Goal: Complete application form

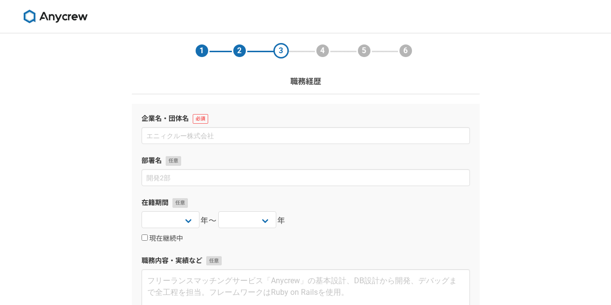
select select
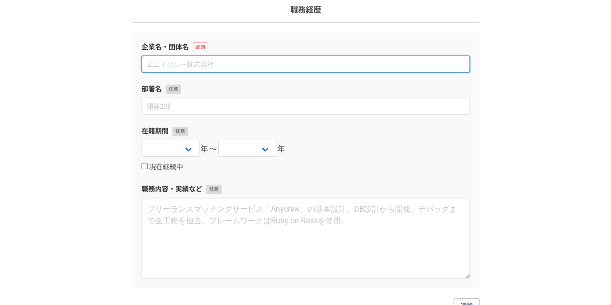
click at [279, 62] on input at bounding box center [306, 64] width 329 height 17
type input "DuDo株式会社"
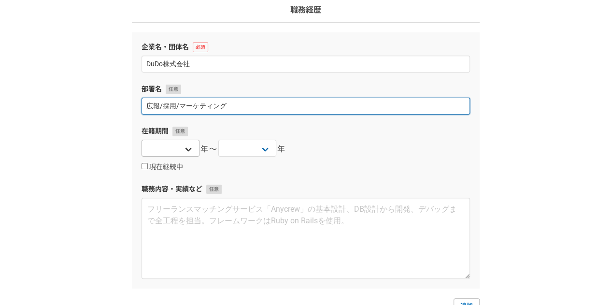
type input "広報/採用/マーケティング"
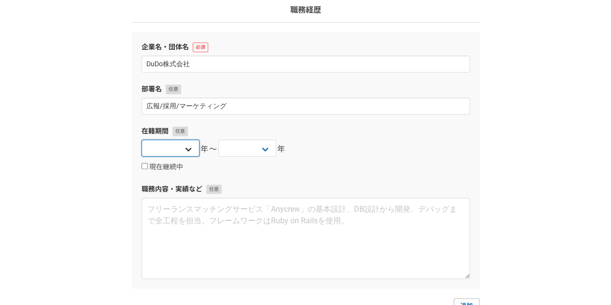
click at [186, 151] on select "2025 2024 2023 2022 2021 2020 2019 2018 2017 2016 2015 2014 2013 2012 2011 2010…" at bounding box center [171, 148] width 58 height 17
select select "2025"
click at [142, 140] on select "2025 2024 2023 2022 2021 2020 2019 2018 2017 2016 2015 2014 2013 2012 2011 2010…" at bounding box center [171, 148] width 58 height 17
click at [156, 168] on label "現在継続中" at bounding box center [163, 167] width 42 height 9
click at [148, 168] on input "現在継続中" at bounding box center [145, 166] width 6 height 6
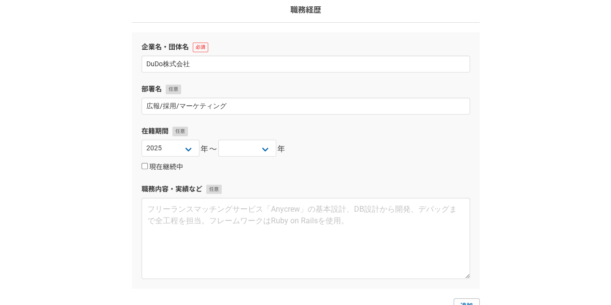
checkbox input "true"
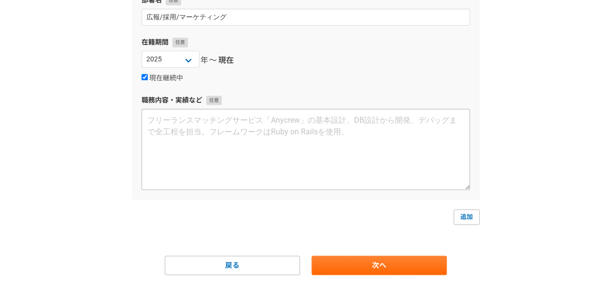
scroll to position [168, 0]
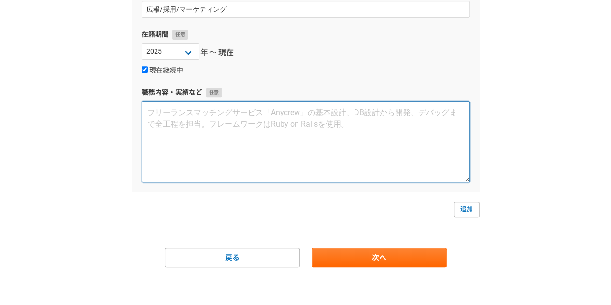
click at [234, 141] on textarea at bounding box center [306, 141] width 329 height 81
paste textarea "・広報支援 └戦略計画策定、プレスリリース運用（作成、配信、メディア営業など）、HPやLP、プロモーション動画、営業資料などのコンテンツ制作企画/ディレクショ…"
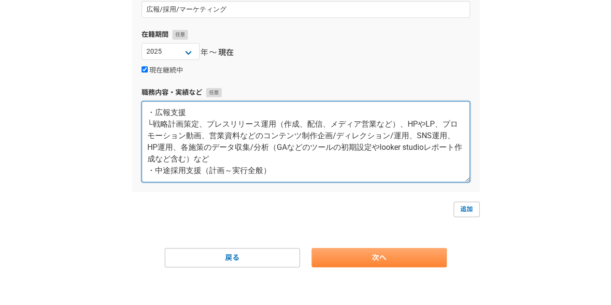
type textarea "・広報支援 └戦略計画策定、プレスリリース運用（作成、配信、メディア営業など）、HPやLP、プロモーション動画、営業資料などのコンテンツ制作企画/ディレクショ…"
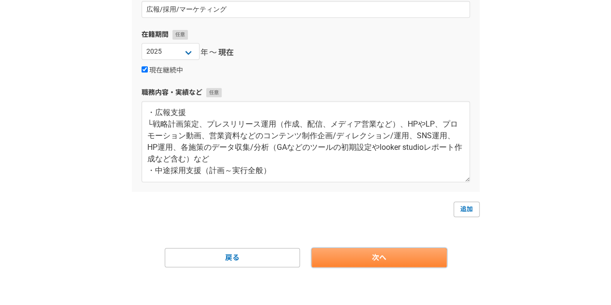
click at [354, 254] on link "次へ" at bounding box center [379, 257] width 135 height 19
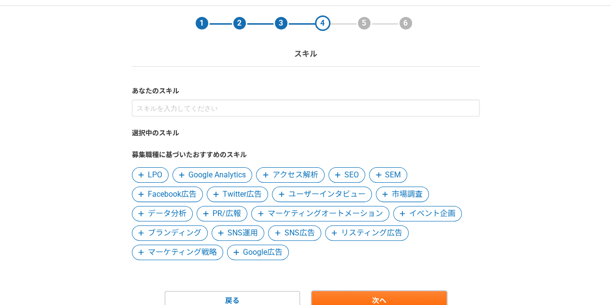
scroll to position [48, 0]
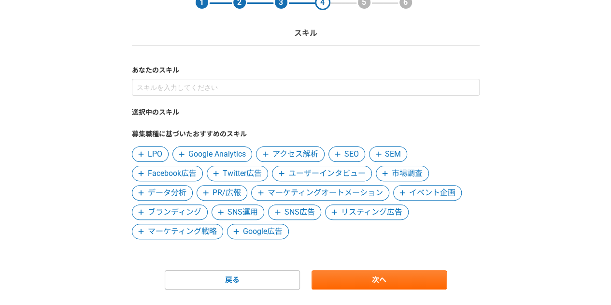
click at [157, 156] on span "LPO" at bounding box center [155, 154] width 14 height 12
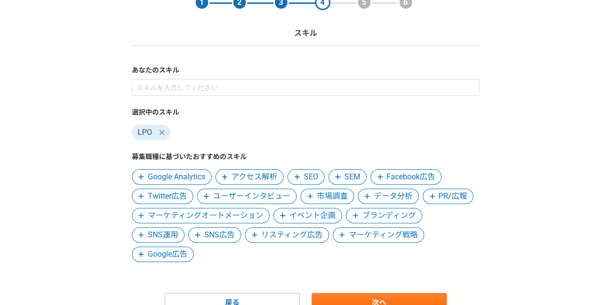
click at [190, 176] on span "Google Analytics" at bounding box center [176, 177] width 57 height 12
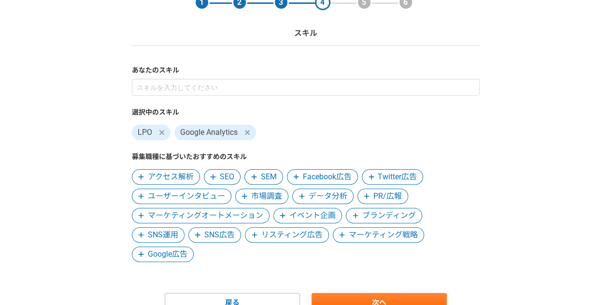
click at [181, 176] on span "アクセス解析" at bounding box center [171, 177] width 46 height 12
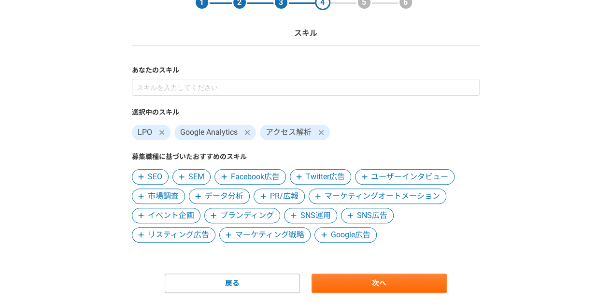
click at [154, 179] on span "SEO" at bounding box center [155, 177] width 14 height 12
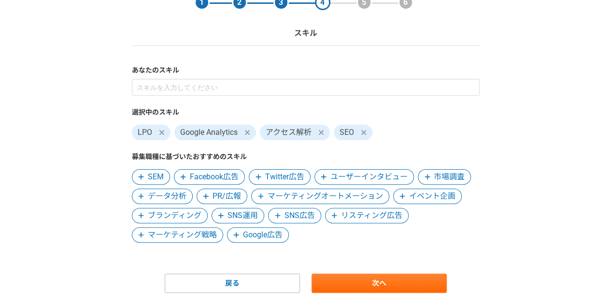
click at [157, 176] on span "SEM" at bounding box center [156, 177] width 16 height 12
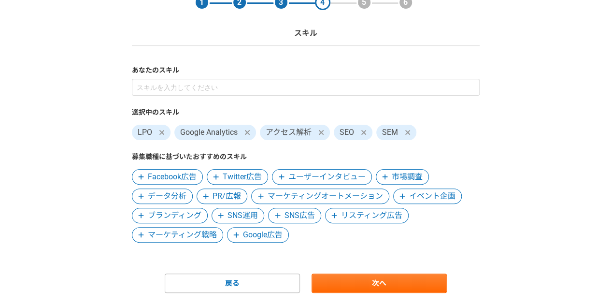
click at [226, 176] on span "Twitter広告" at bounding box center [242, 177] width 39 height 12
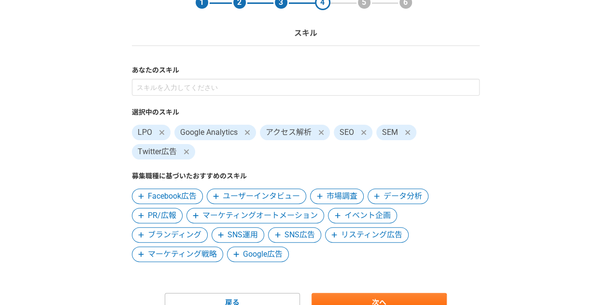
click at [376, 197] on icon at bounding box center [377, 196] width 6 height 7
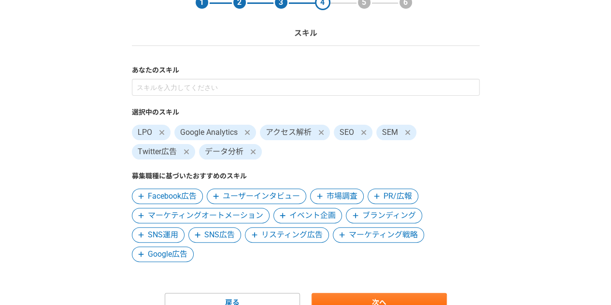
click at [390, 197] on span "PR/広報" at bounding box center [398, 196] width 29 height 12
click at [375, 213] on span "ブランディング" at bounding box center [389, 216] width 54 height 12
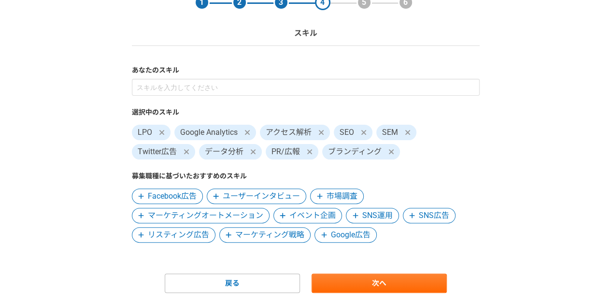
click at [377, 217] on span "SNS運用" at bounding box center [377, 216] width 30 height 12
click at [376, 216] on span "SNS広告" at bounding box center [377, 216] width 30 height 12
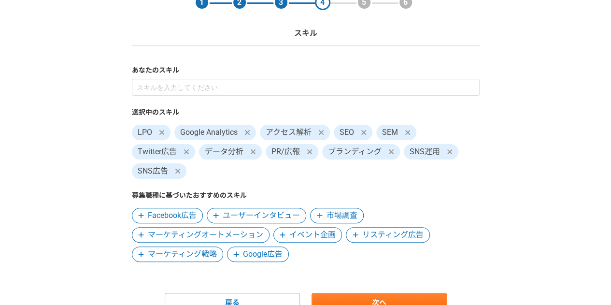
click at [197, 252] on span "マーケティング戦略" at bounding box center [182, 254] width 69 height 12
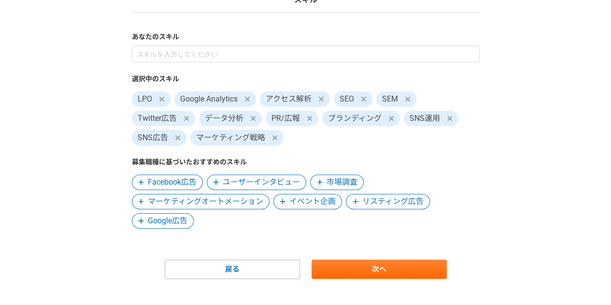
scroll to position [94, 0]
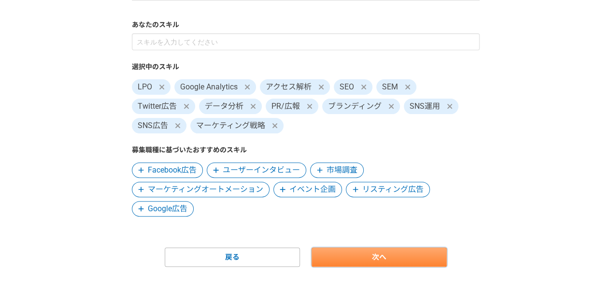
click at [380, 253] on link "次へ" at bounding box center [379, 256] width 135 height 19
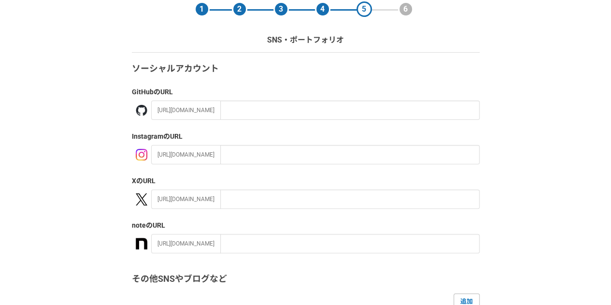
scroll to position [97, 0]
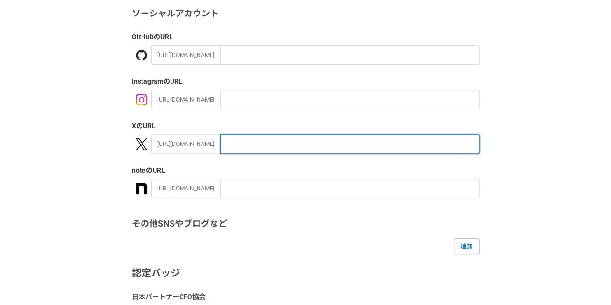
click at [272, 143] on input "text" at bounding box center [349, 143] width 259 height 19
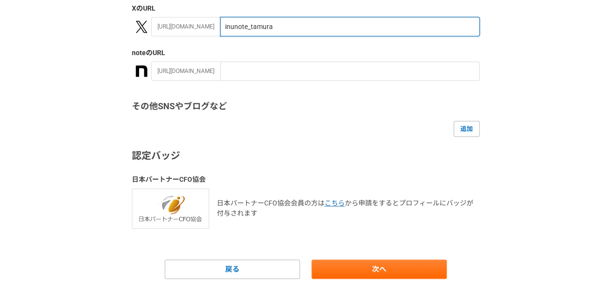
scroll to position [226, 0]
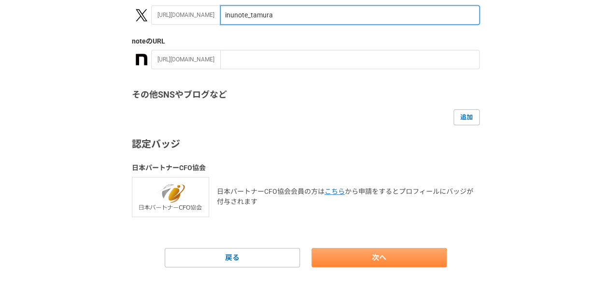
type input "inunote_tamura"
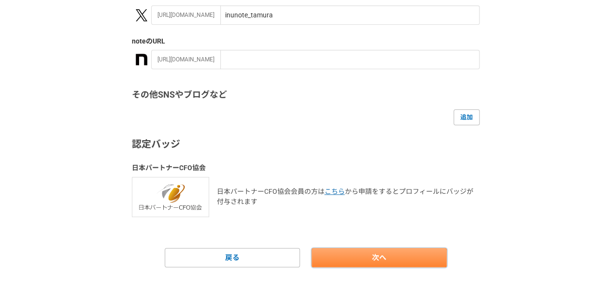
click at [359, 257] on link "次へ" at bounding box center [379, 257] width 135 height 19
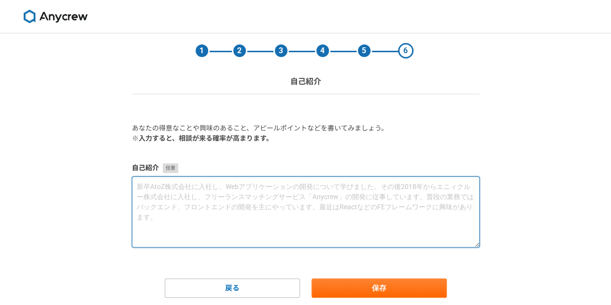
click at [322, 217] on textarea at bounding box center [306, 211] width 348 height 71
paste textarea "53loremipsumdolorsitametconsecteturadipis！ ELItseddoeiusmodtemporin、utlaboreetd…"
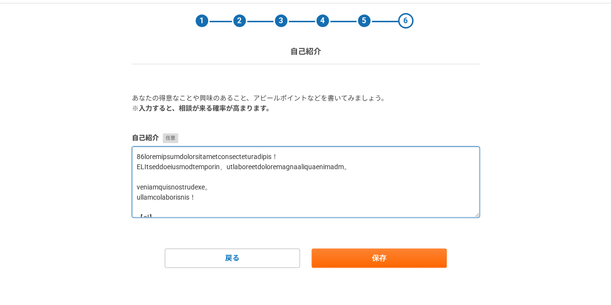
scroll to position [31, 0]
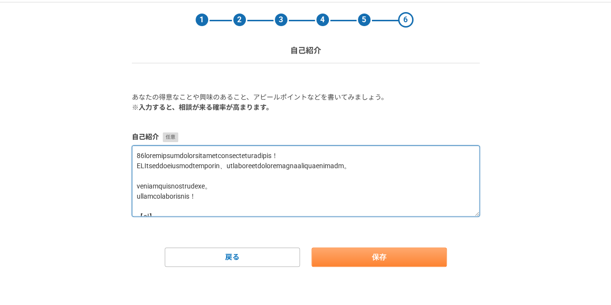
type textarea "53loremipsumdolorsitametconsecteturadipis！ ELItseddoeiusmodtemporin、utlaboreetd…"
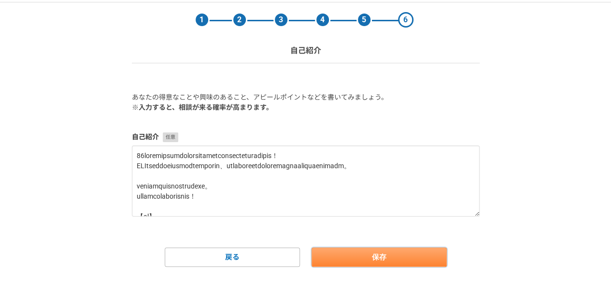
click at [398, 260] on button "保存" at bounding box center [379, 256] width 135 height 19
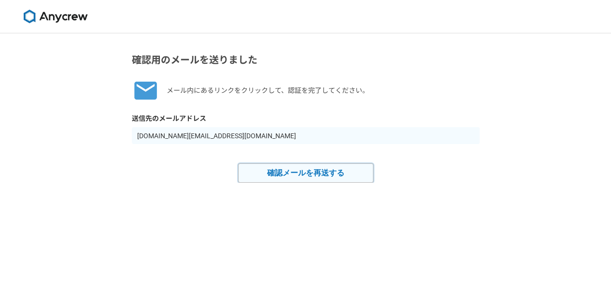
click at [278, 174] on button "確認メールを再送する" at bounding box center [305, 172] width 135 height 19
